Goal: Navigation & Orientation: Find specific page/section

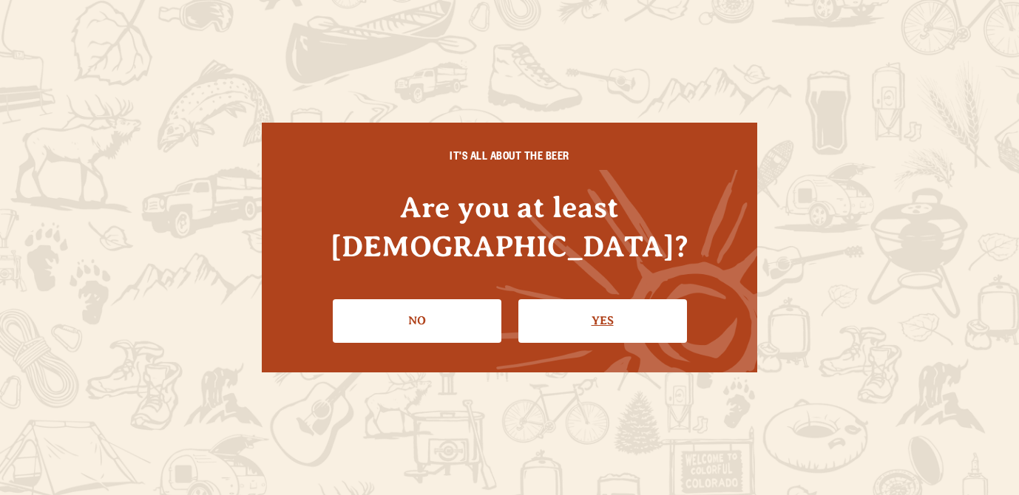
click at [604, 308] on link "Yes" at bounding box center [602, 320] width 169 height 43
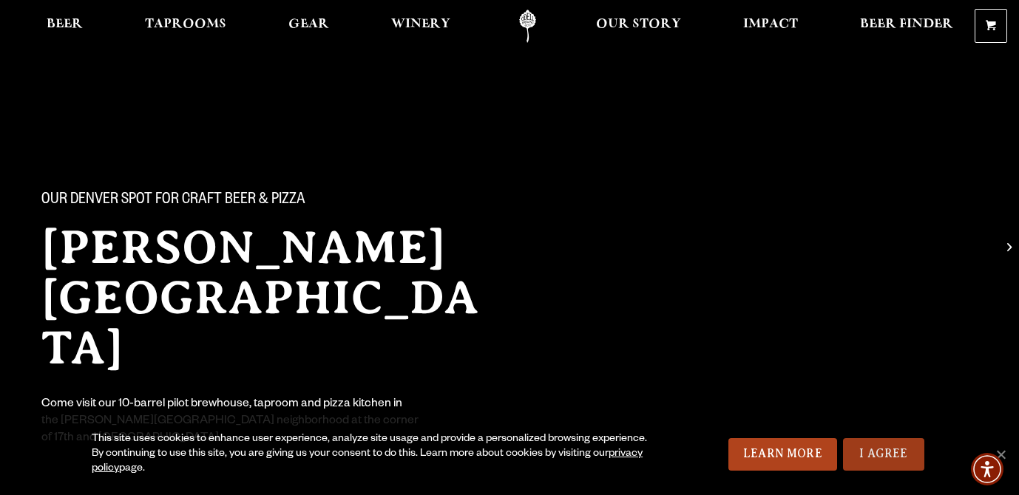
click at [872, 449] on link "I Agree" at bounding box center [883, 455] width 81 height 33
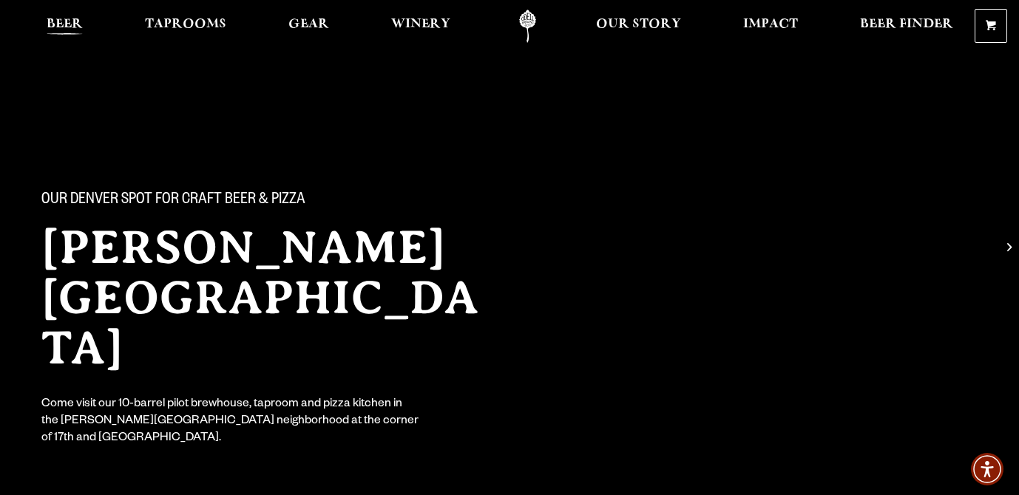
click at [64, 21] on span "Beer" at bounding box center [65, 24] width 36 height 12
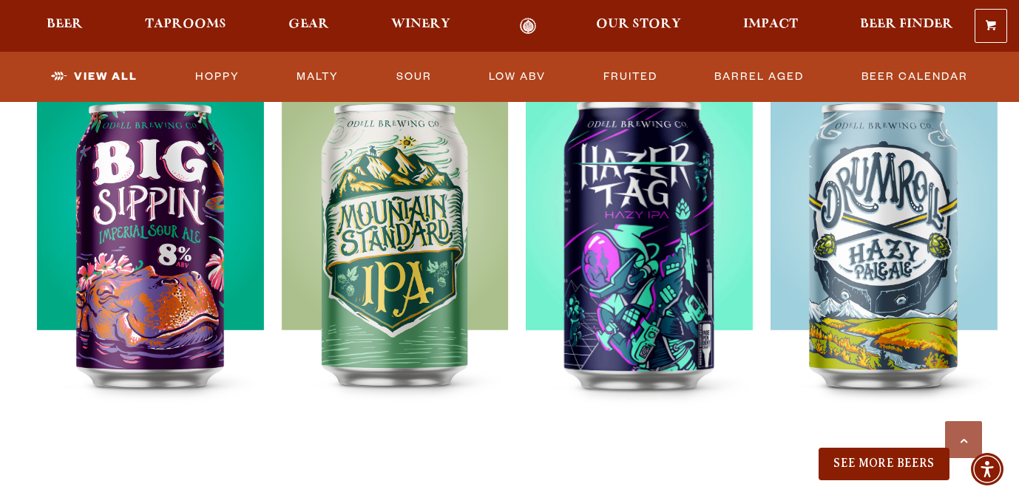
scroll to position [1585, 0]
